Goal: Information Seeking & Learning: Learn about a topic

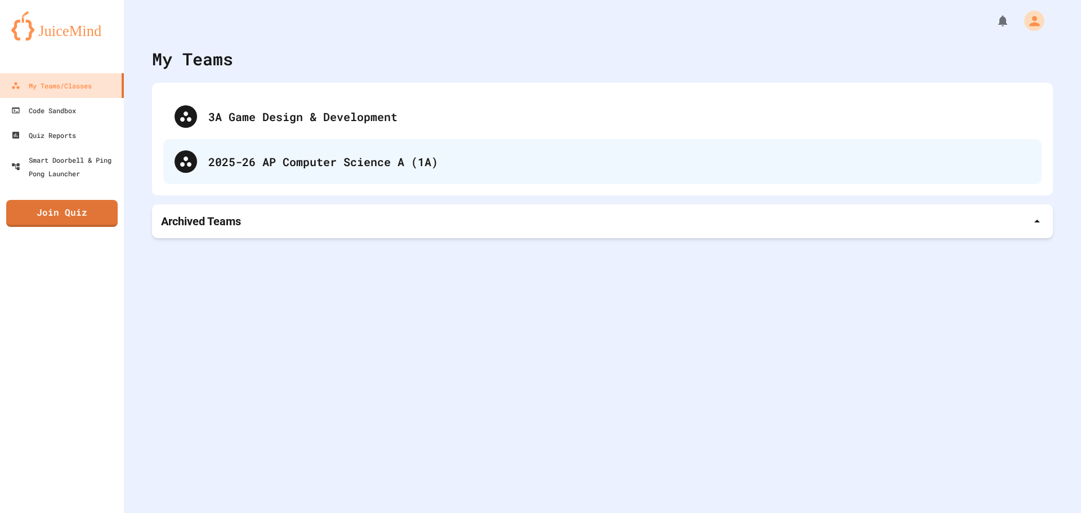
click at [421, 168] on div "2025-26 AP Computer Science A (1A)" at bounding box center [619, 161] width 822 height 17
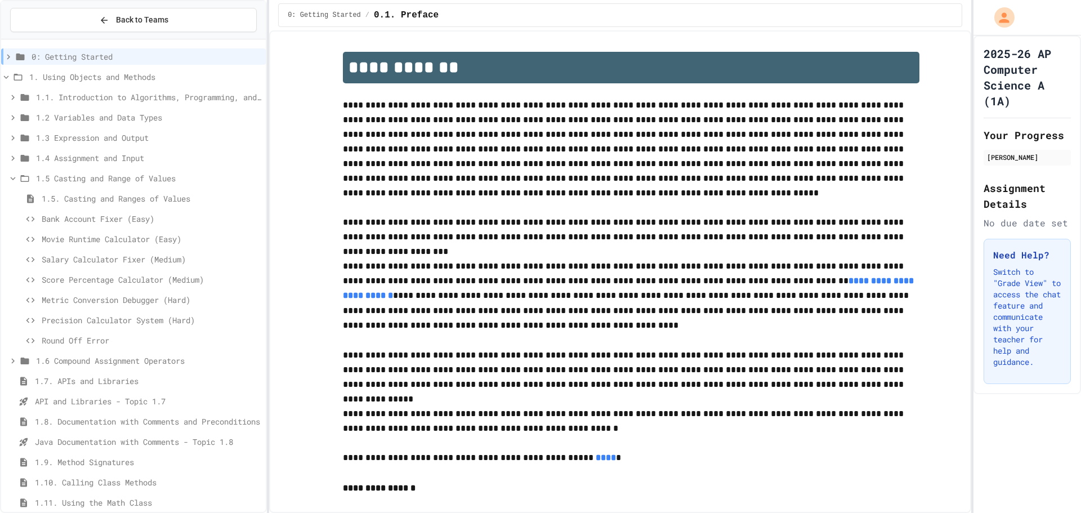
click at [79, 253] on div "Salary Calculator Fixer (Medium)" at bounding box center [133, 259] width 265 height 16
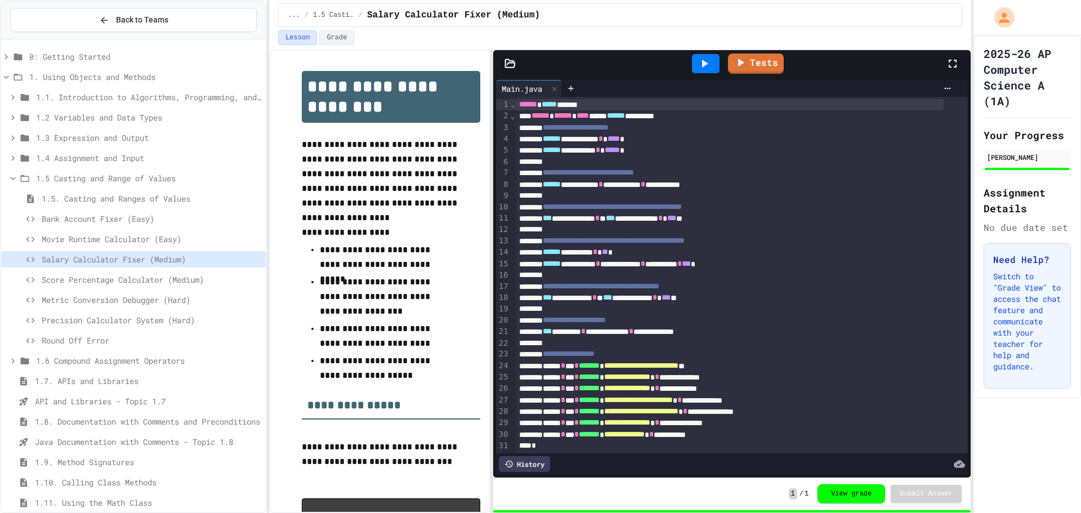
click at [159, 283] on span "Score Percentage Calculator (Medium)" at bounding box center [152, 280] width 220 height 12
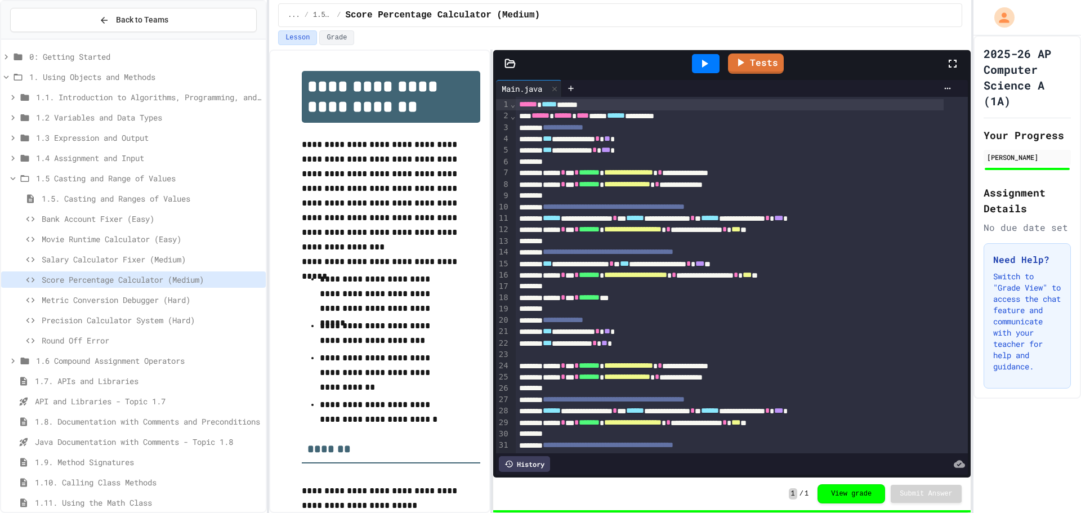
click at [92, 175] on span "1.5 Casting and Range of Values" at bounding box center [148, 178] width 225 height 12
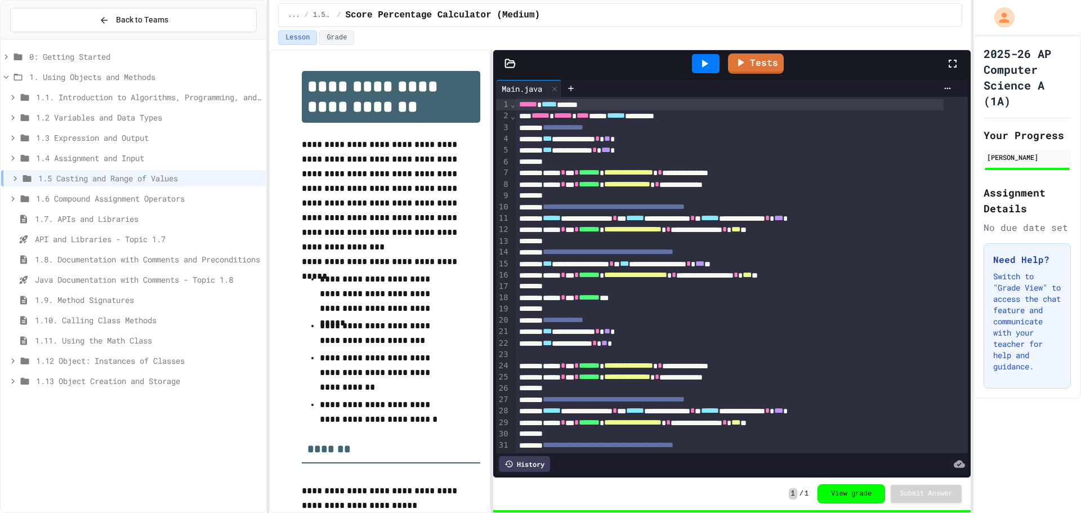
click at [102, 196] on span "1.6 Compound Assignment Operators" at bounding box center [148, 199] width 225 height 12
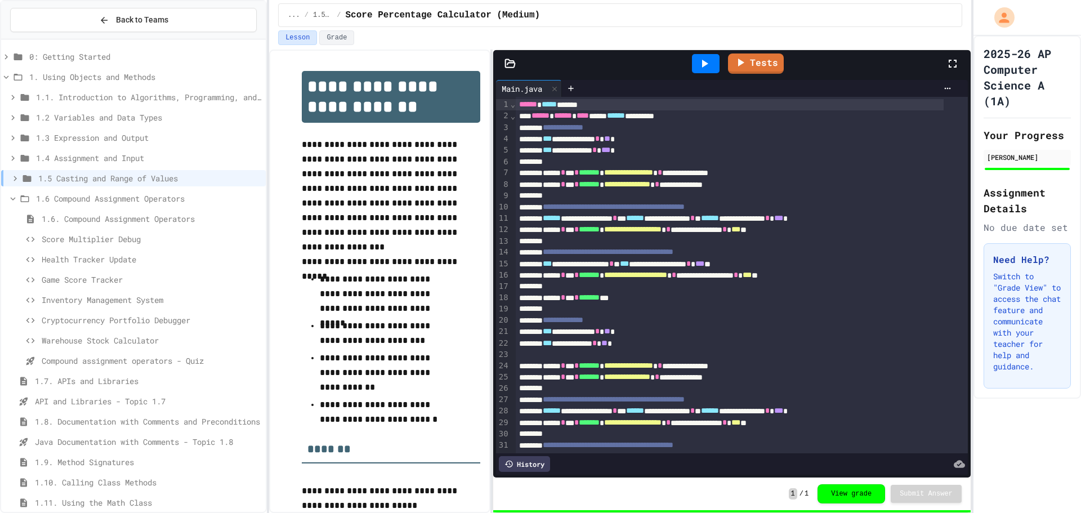
click at [88, 242] on span "Score Multiplier Debug" at bounding box center [152, 239] width 220 height 12
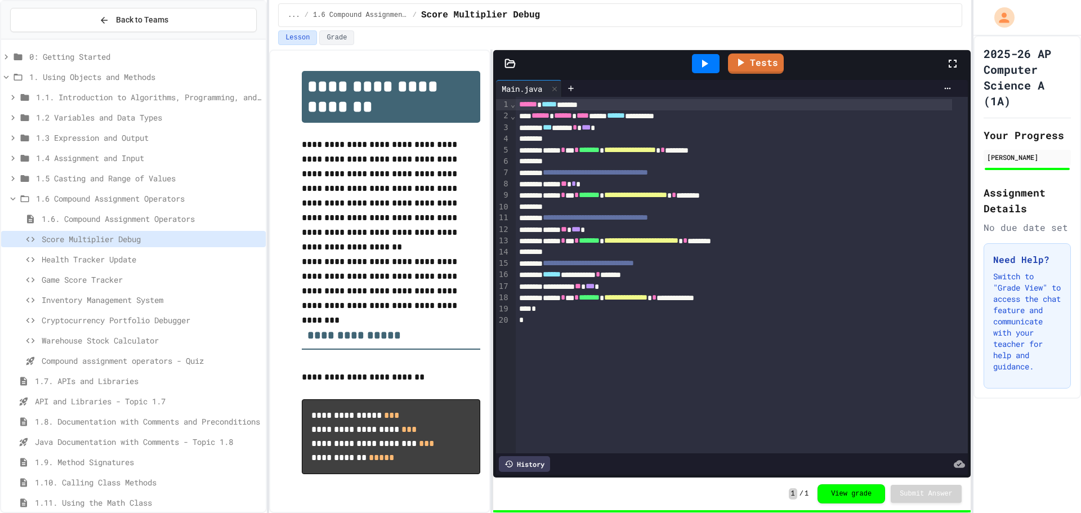
click at [92, 197] on span "1.6 Compound Assignment Operators" at bounding box center [148, 199] width 225 height 12
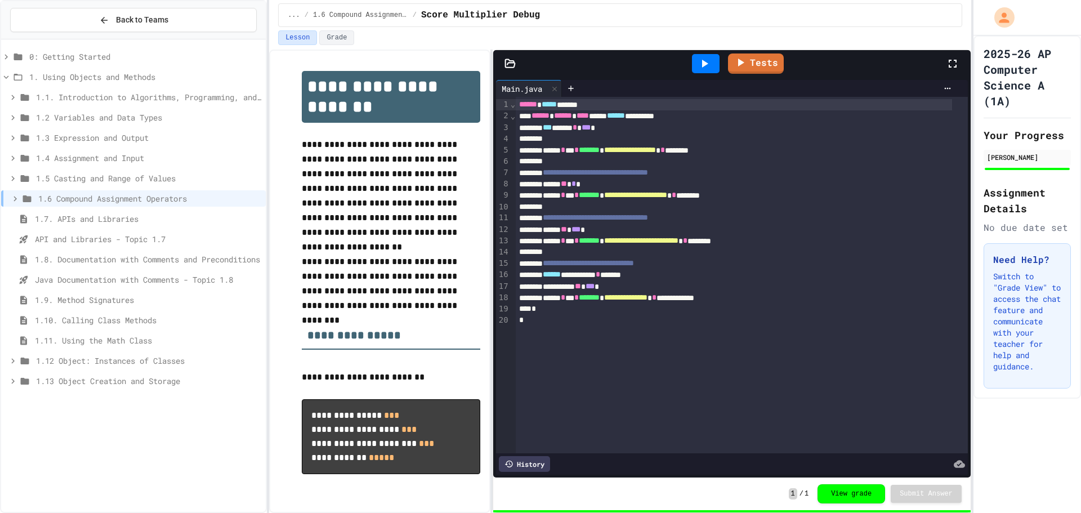
click at [63, 221] on span "1.7. APIs and Libraries" at bounding box center [148, 219] width 226 height 12
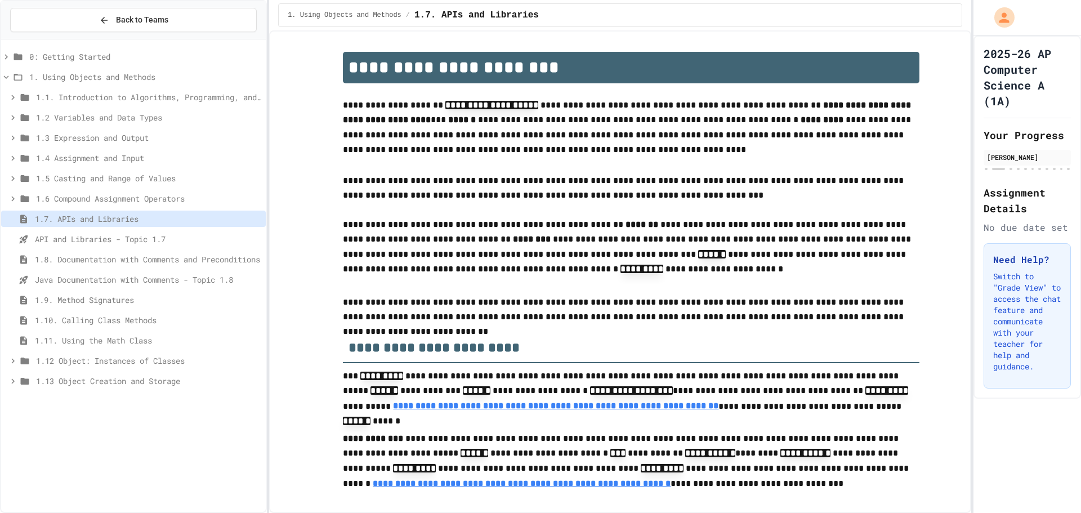
click at [64, 241] on span "API and Libraries - Topic 1.7" at bounding box center [148, 239] width 226 height 12
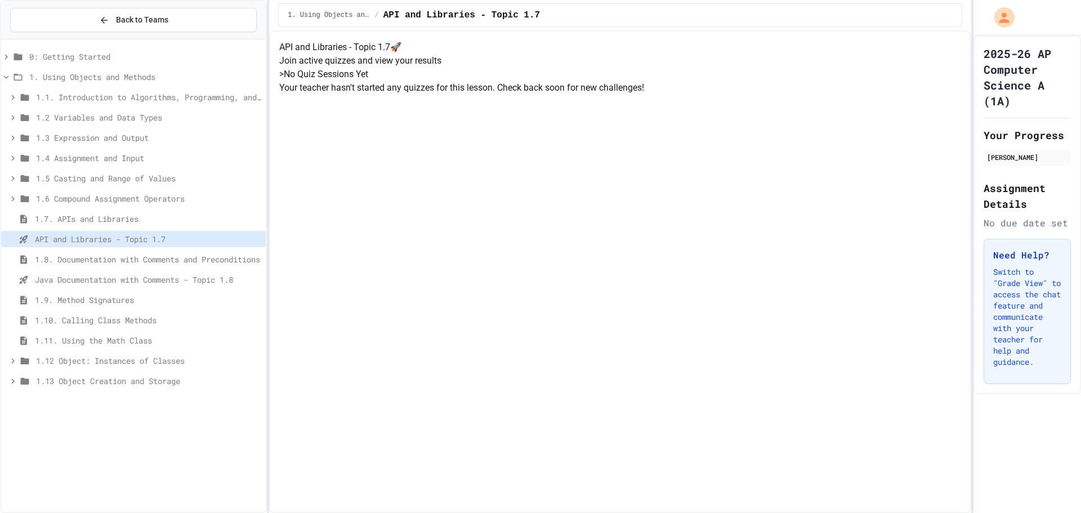
click at [78, 259] on span "1.8. Documentation with Comments and Preconditions" at bounding box center [148, 259] width 226 height 12
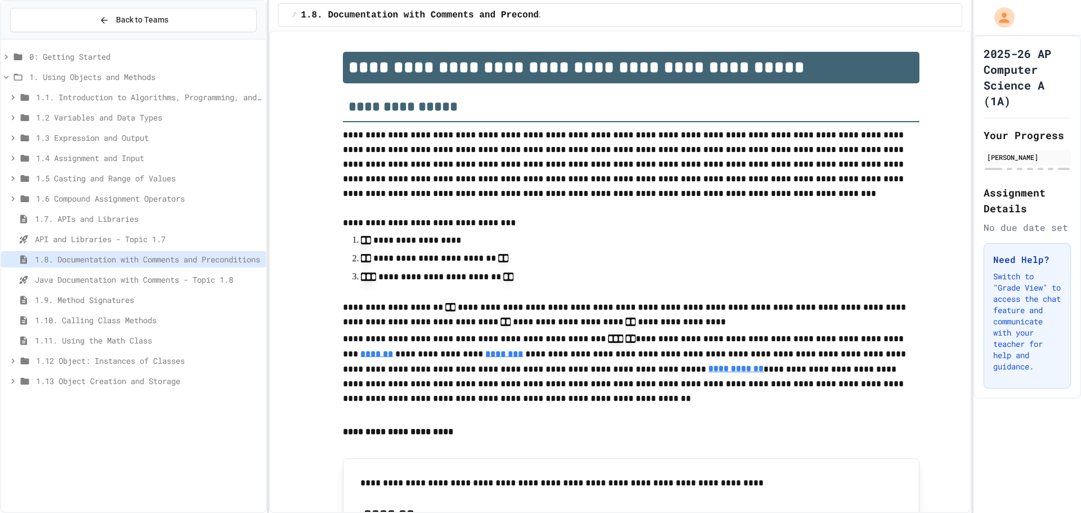
click at [68, 280] on span "Java Documentation with Comments - Topic 1.8" at bounding box center [148, 280] width 226 height 12
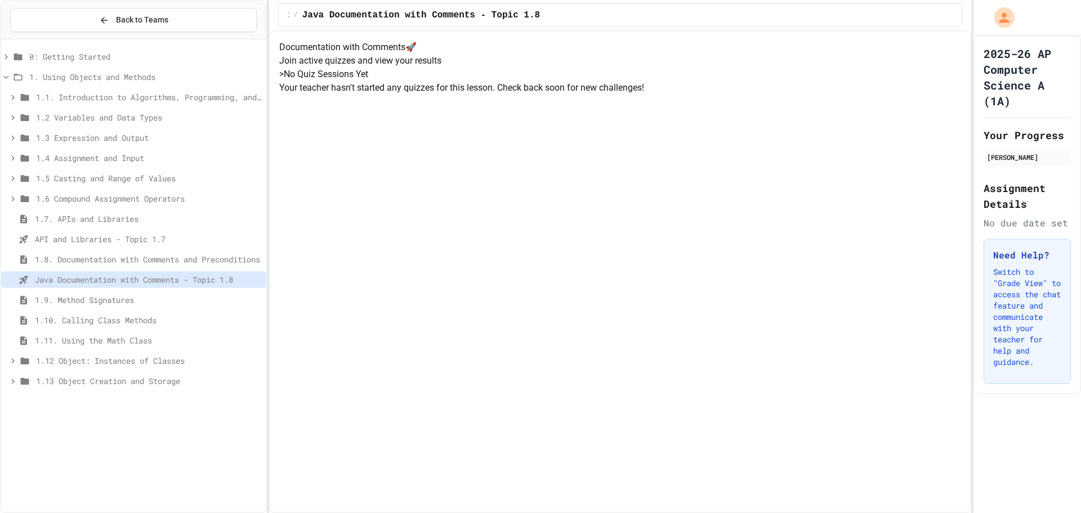
click at [54, 305] on span "1.9. Method Signatures" at bounding box center [148, 300] width 226 height 12
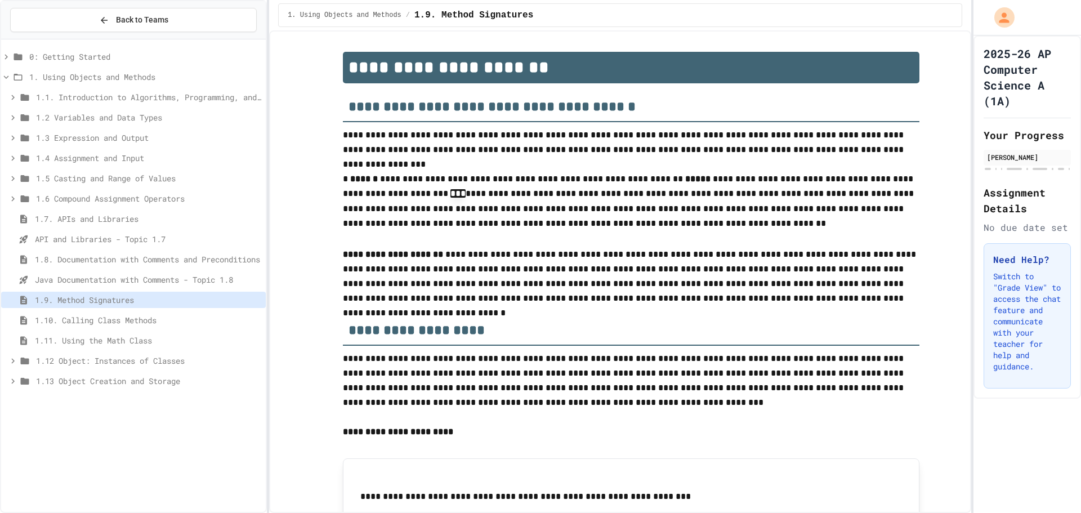
scroll to position [773, 0]
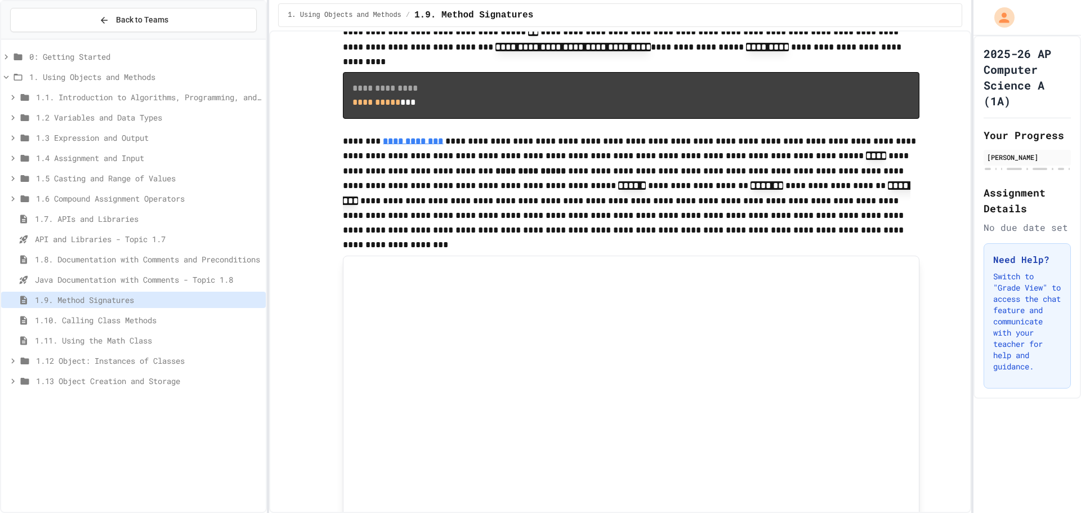
click at [92, 375] on div "1.13 Object Creation and Storage" at bounding box center [133, 381] width 265 height 16
click at [90, 377] on span "1.13 Object Creation and Storage" at bounding box center [148, 381] width 225 height 12
click at [118, 359] on span "1.12 Object: Instances of Classes" at bounding box center [148, 361] width 225 height 12
click at [115, 379] on span "1.12. Objects - Instances of Classes" at bounding box center [152, 381] width 220 height 12
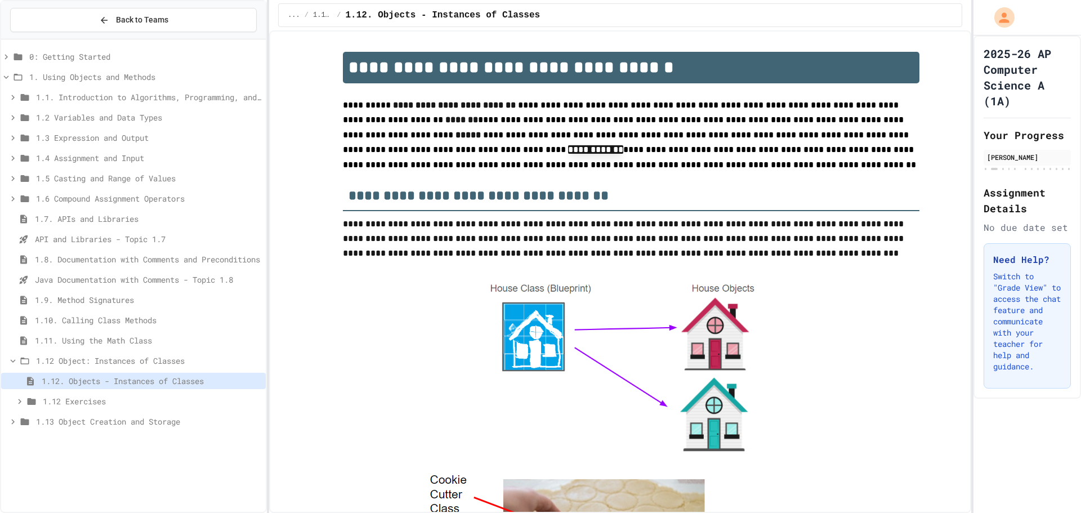
click at [140, 403] on span "1.12 Exercises" at bounding box center [152, 401] width 219 height 12
